Goal: Task Accomplishment & Management: Complete application form

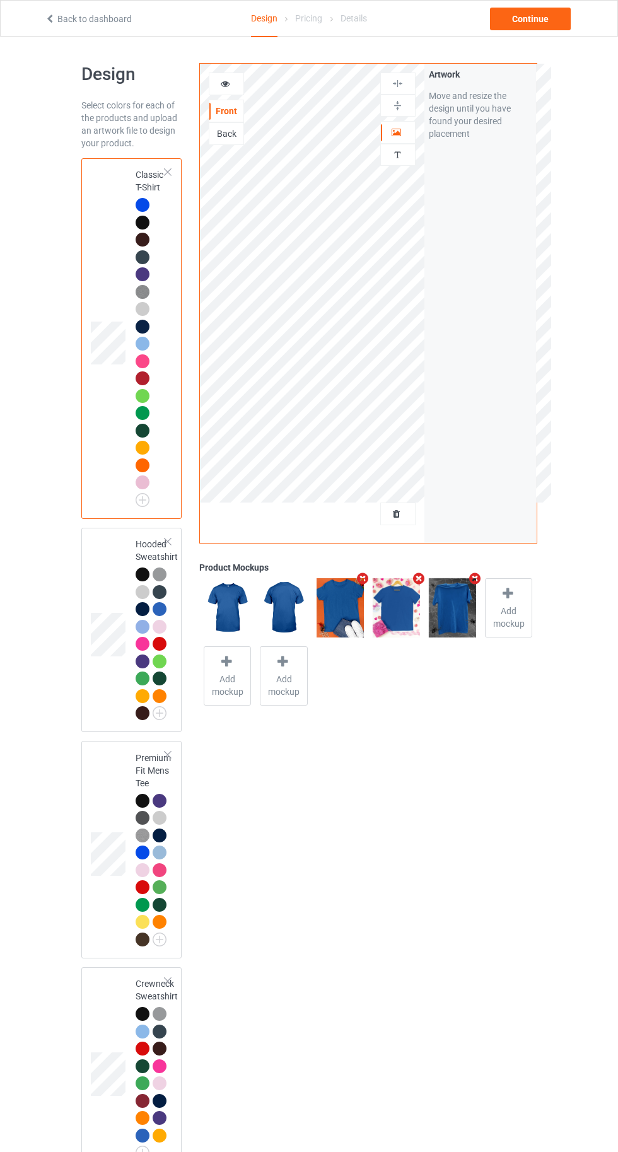
click at [395, 507] on div at bounding box center [398, 513] width 34 height 13
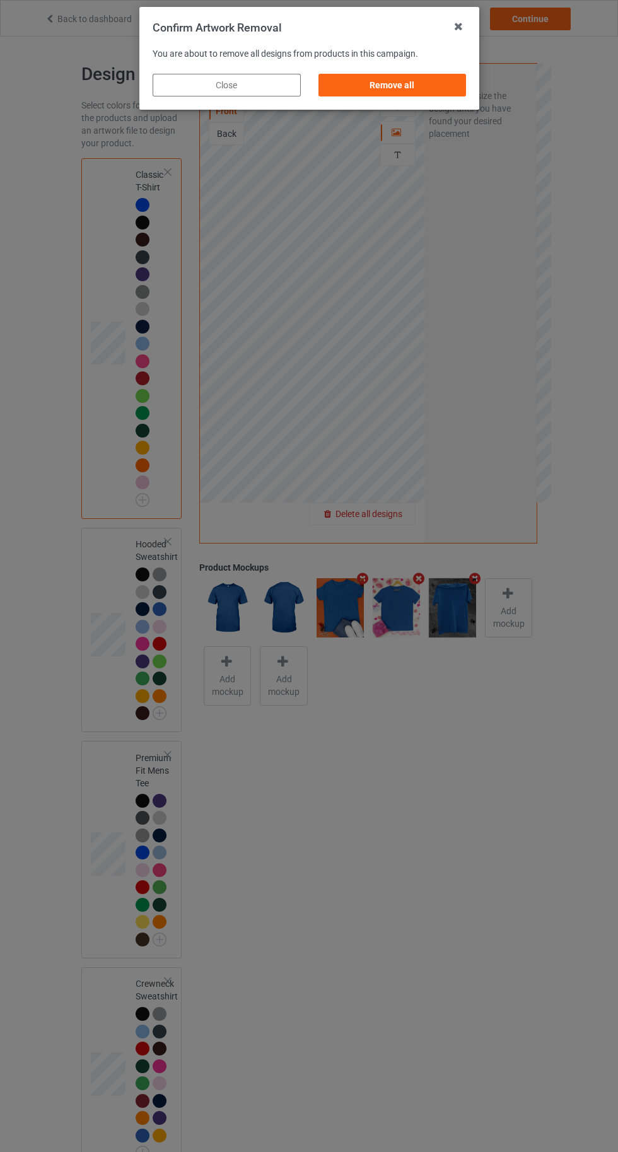
click at [411, 81] on div "Remove all" at bounding box center [392, 85] width 148 height 23
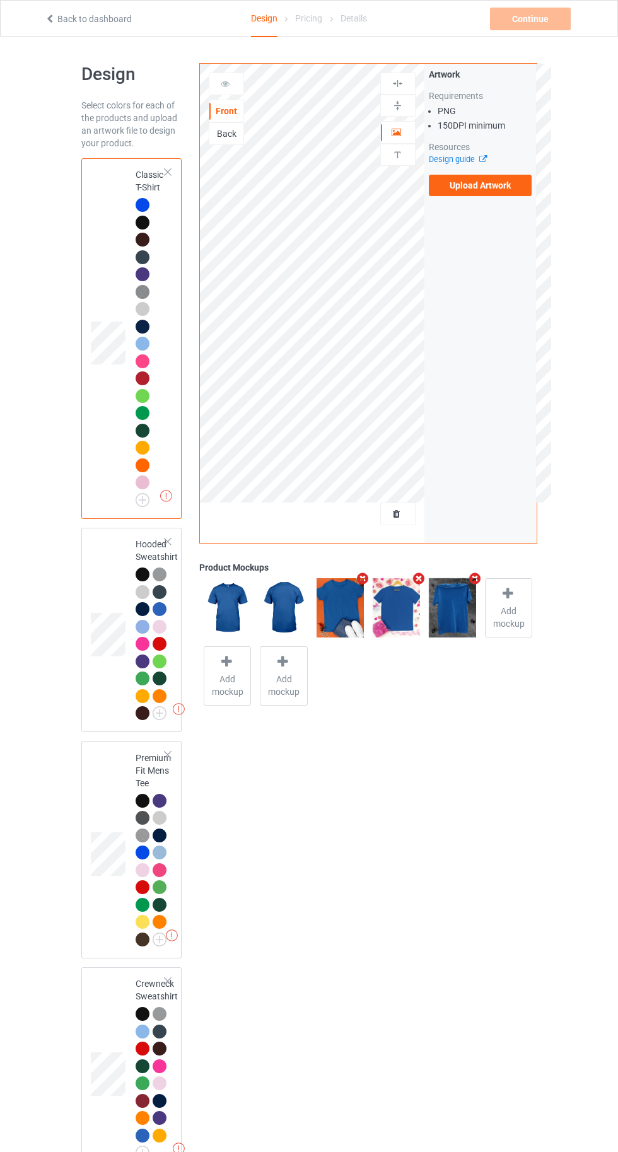
click at [497, 189] on label "Upload Artwork" at bounding box center [480, 185] width 103 height 21
click at [0, 0] on input "Upload Artwork" at bounding box center [0, 0] width 0 height 0
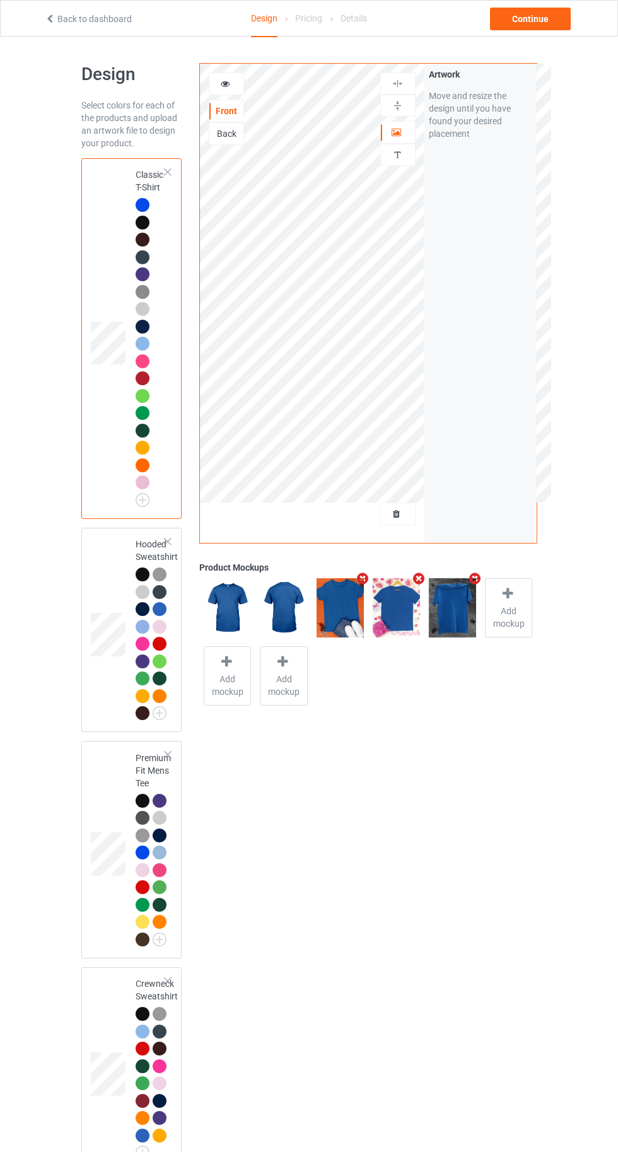
click at [223, 132] on div "Back" at bounding box center [226, 133] width 34 height 13
click at [230, 93] on div at bounding box center [226, 83] width 35 height 23
click at [236, 106] on div "Front" at bounding box center [226, 111] width 34 height 13
click at [534, 20] on div "Continue" at bounding box center [530, 19] width 81 height 23
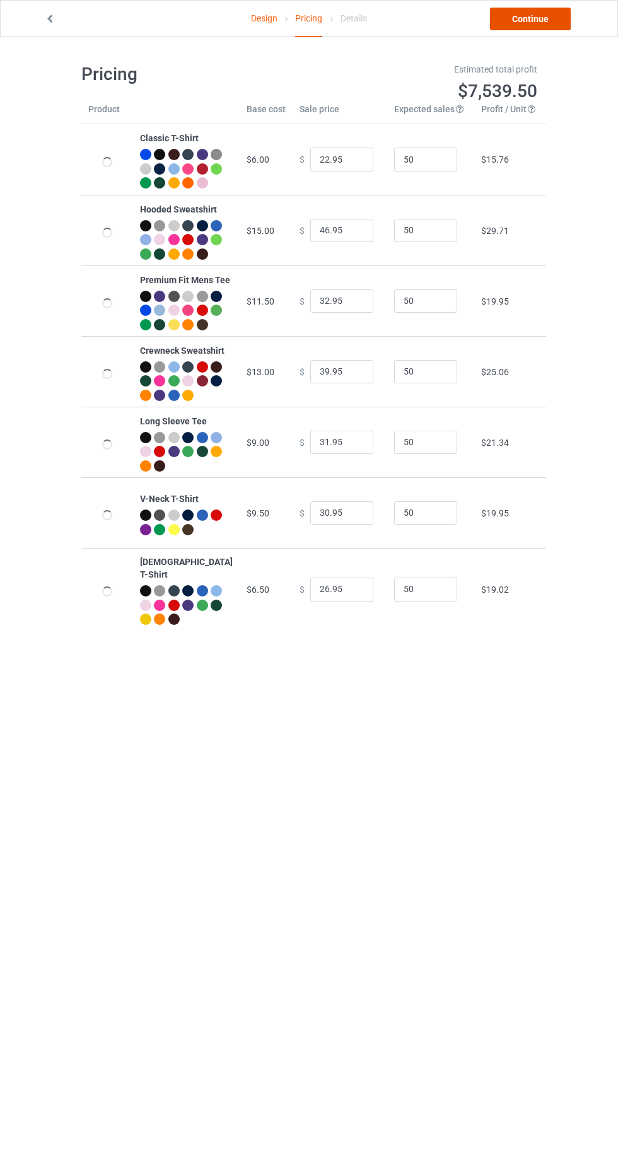
click at [535, 23] on link "Continue" at bounding box center [530, 19] width 81 height 23
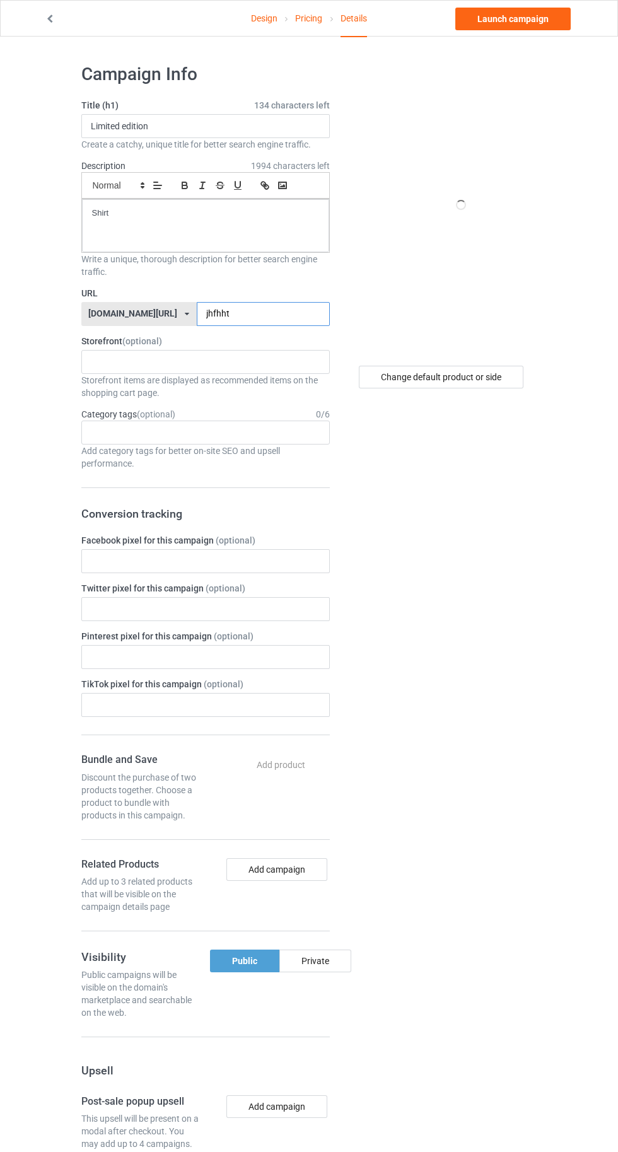
click at [284, 315] on input "jhfhht" at bounding box center [263, 314] width 133 height 24
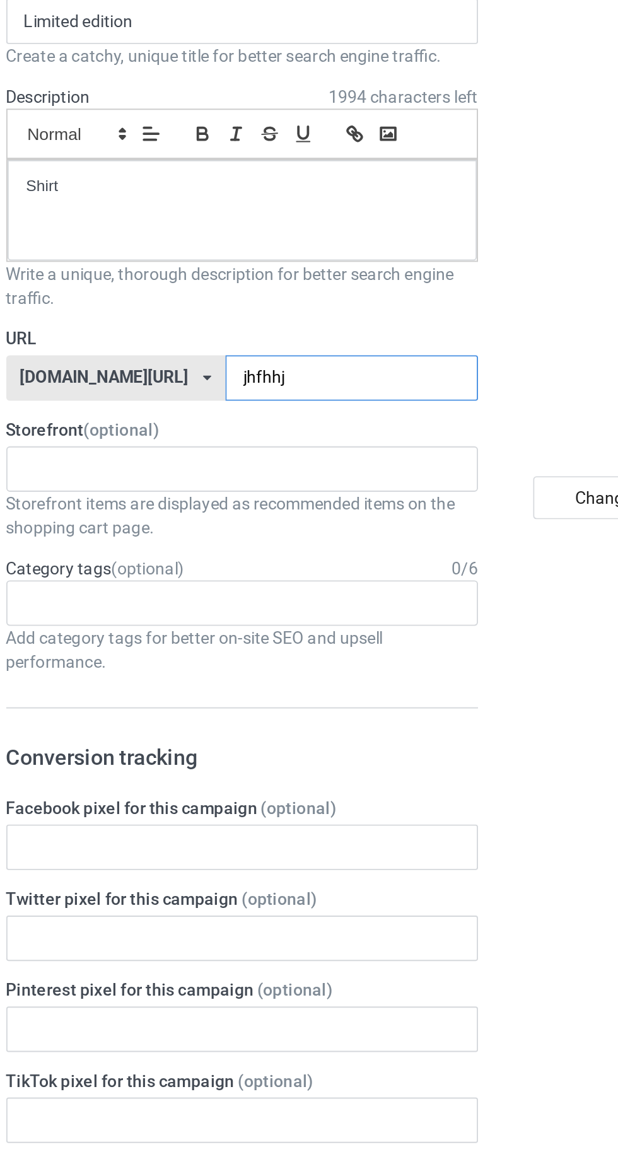
type input "jhfhhjh"
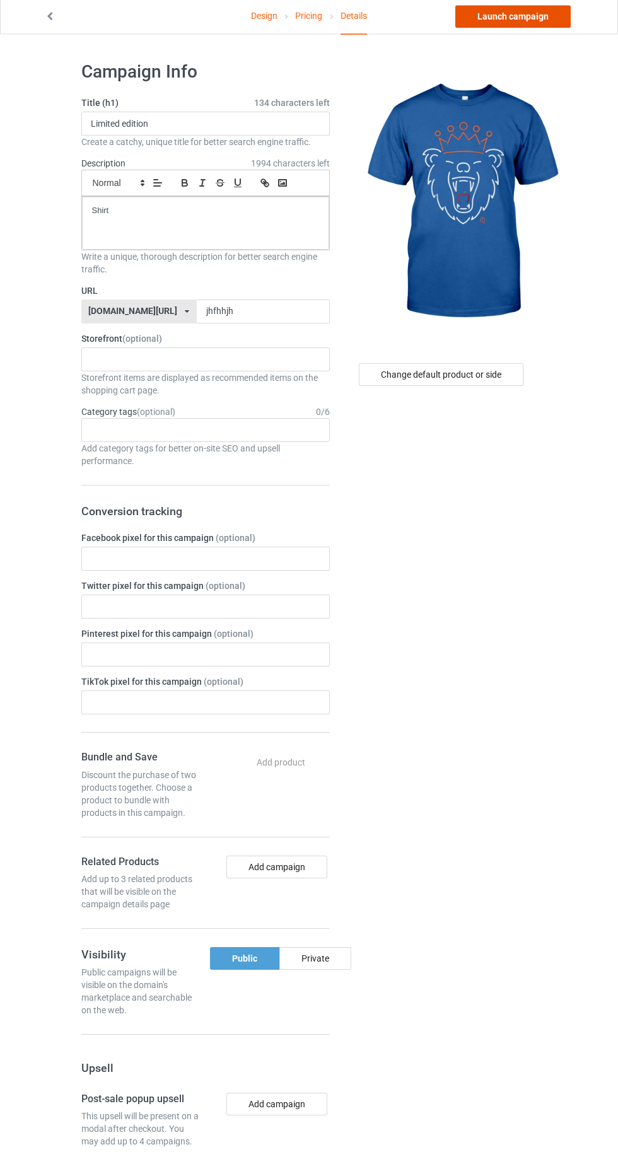
click at [532, 18] on link "Launch campaign" at bounding box center [512, 19] width 115 height 23
